Goal: Information Seeking & Learning: Find specific fact

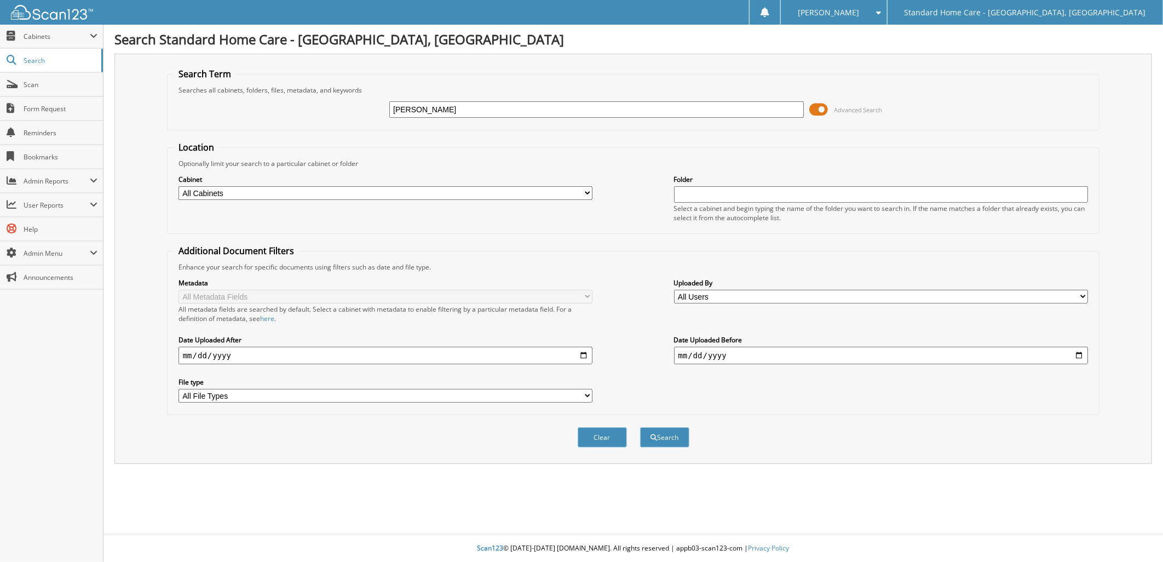
type input "teresa"
click at [640, 427] on button "Search" at bounding box center [664, 437] width 49 height 20
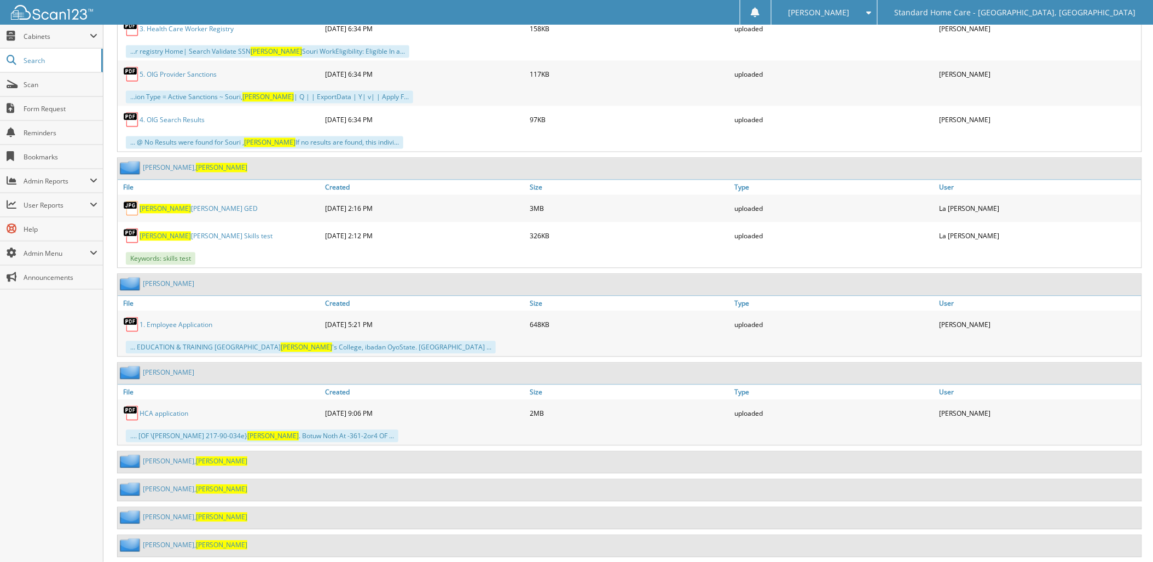
scroll to position [769, 0]
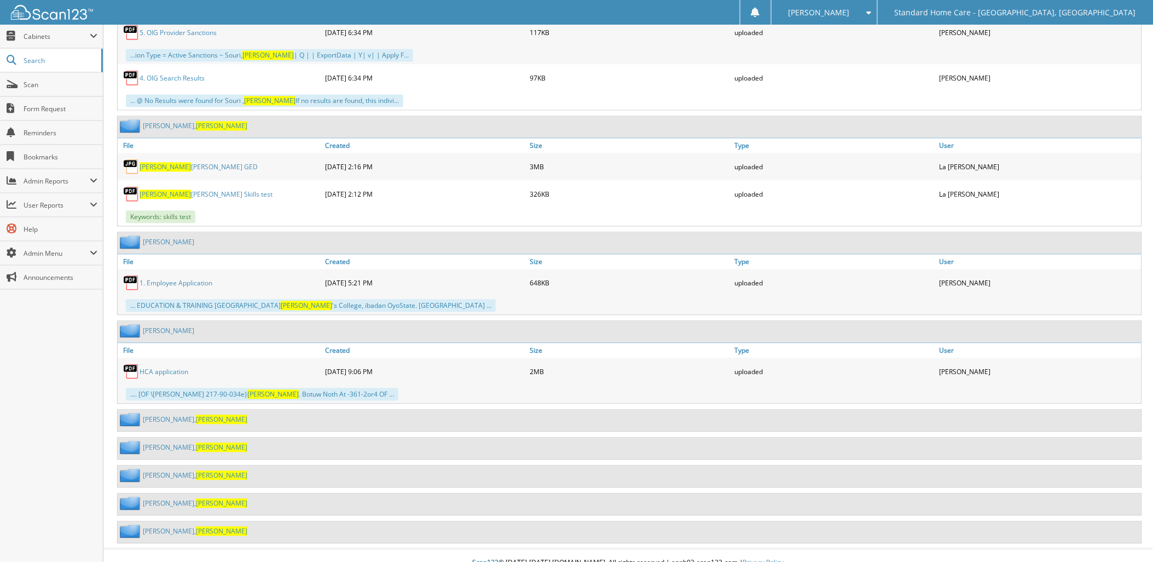
click at [166, 524] on div "[PERSON_NAME]" at bounding box center [183, 531] width 130 height 14
click at [196, 526] on span "[PERSON_NAME]" at bounding box center [221, 530] width 51 height 9
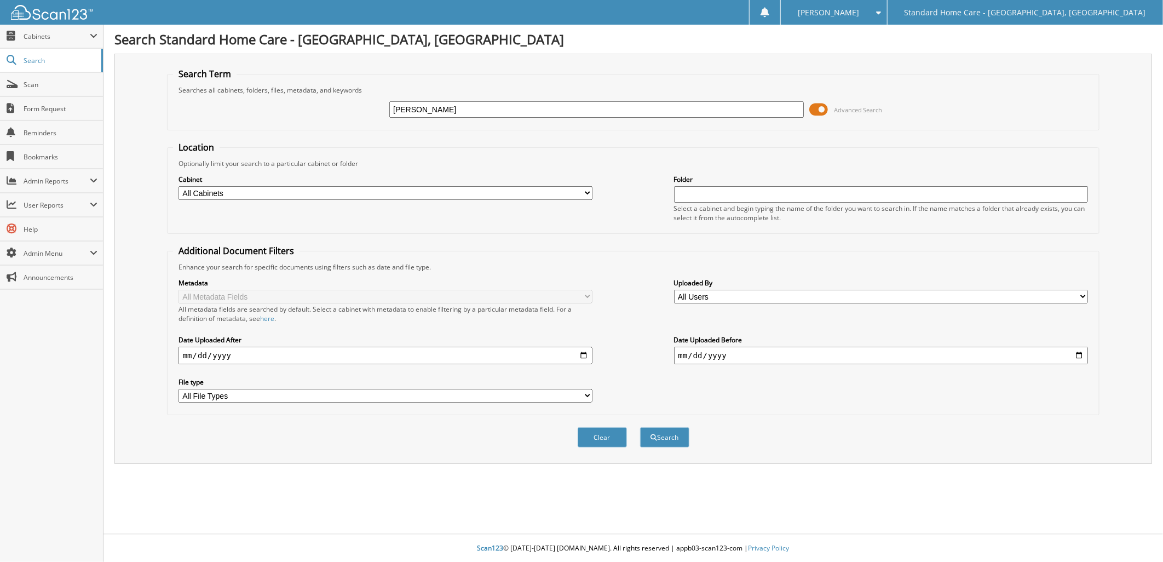
type input "[PERSON_NAME]"
click at [640, 427] on button "Search" at bounding box center [664, 437] width 49 height 20
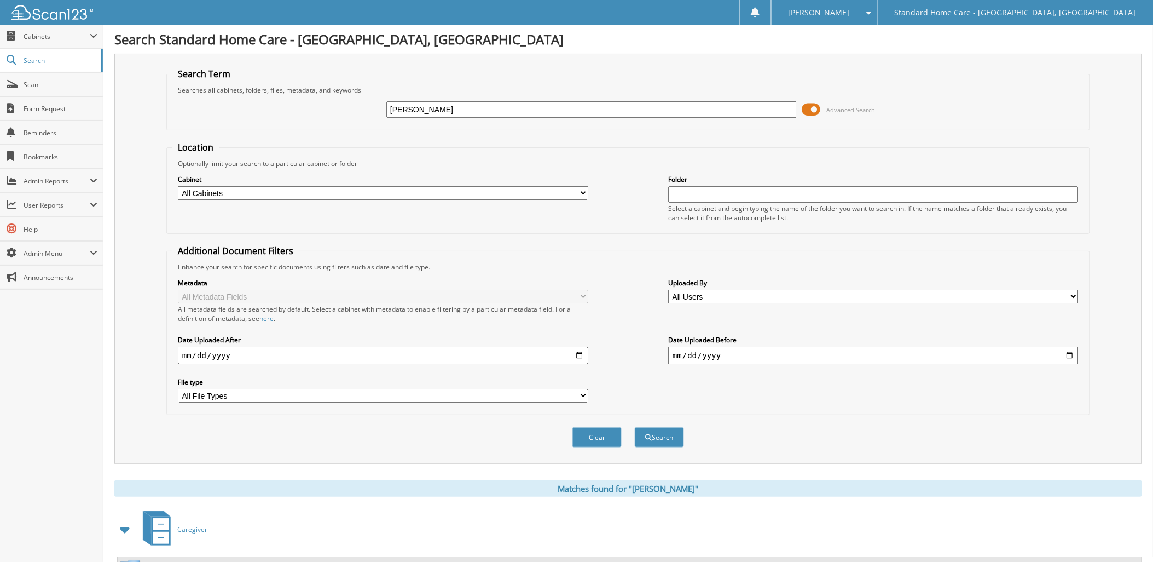
drag, startPoint x: 0, startPoint y: 0, endPoint x: 484, endPoint y: 115, distance: 497.9
type input "janai"
click at [635, 427] on button "Search" at bounding box center [659, 437] width 49 height 20
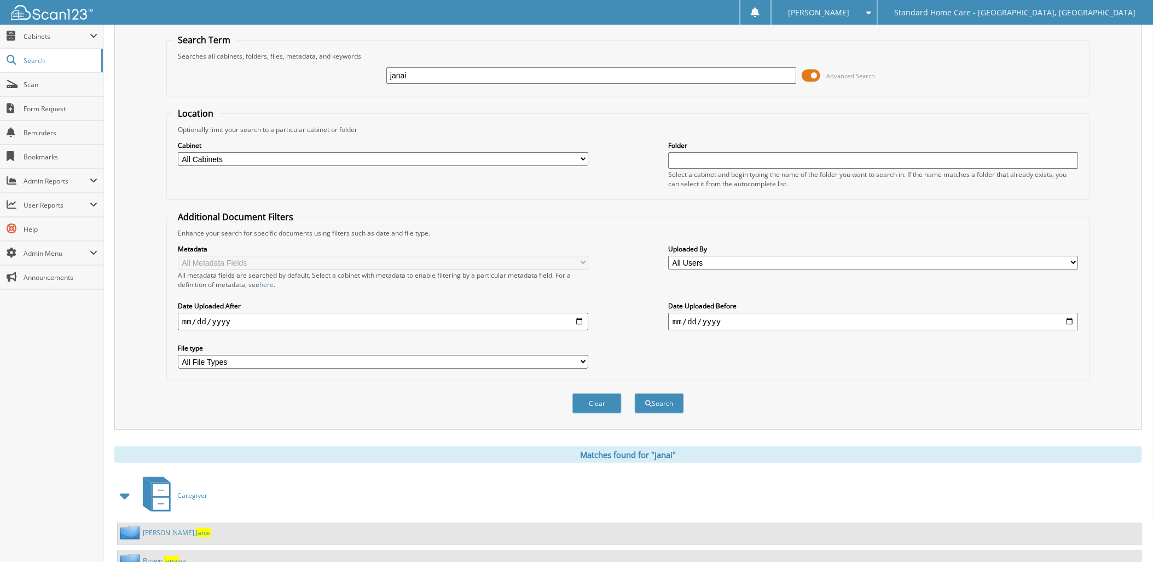
scroll to position [67, 0]
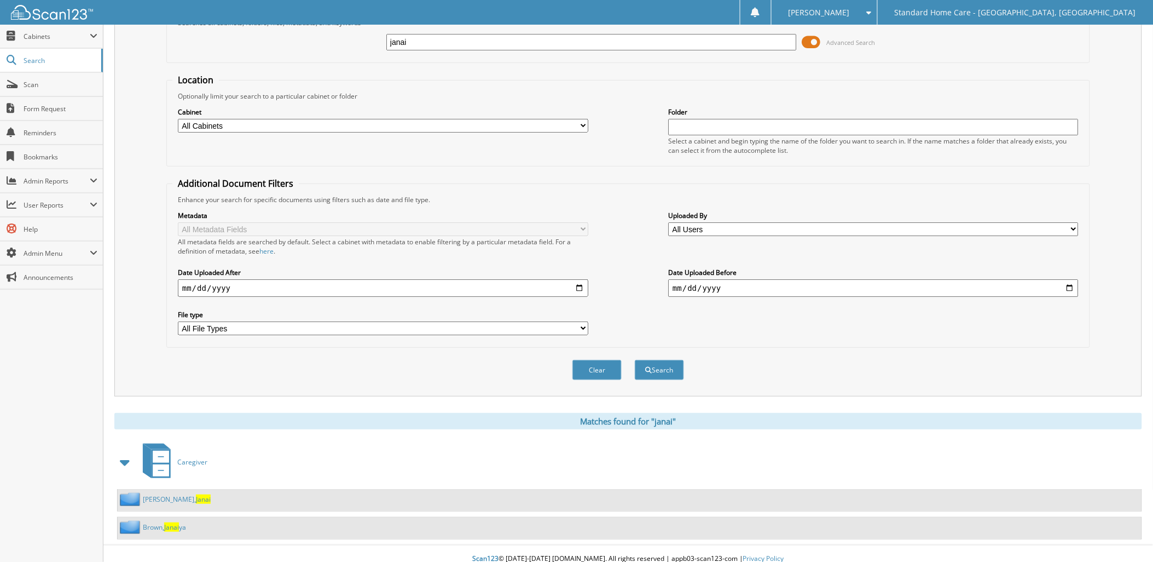
click at [162, 494] on link "Cooper, Janai" at bounding box center [177, 498] width 68 height 9
